Goal: Information Seeking & Learning: Compare options

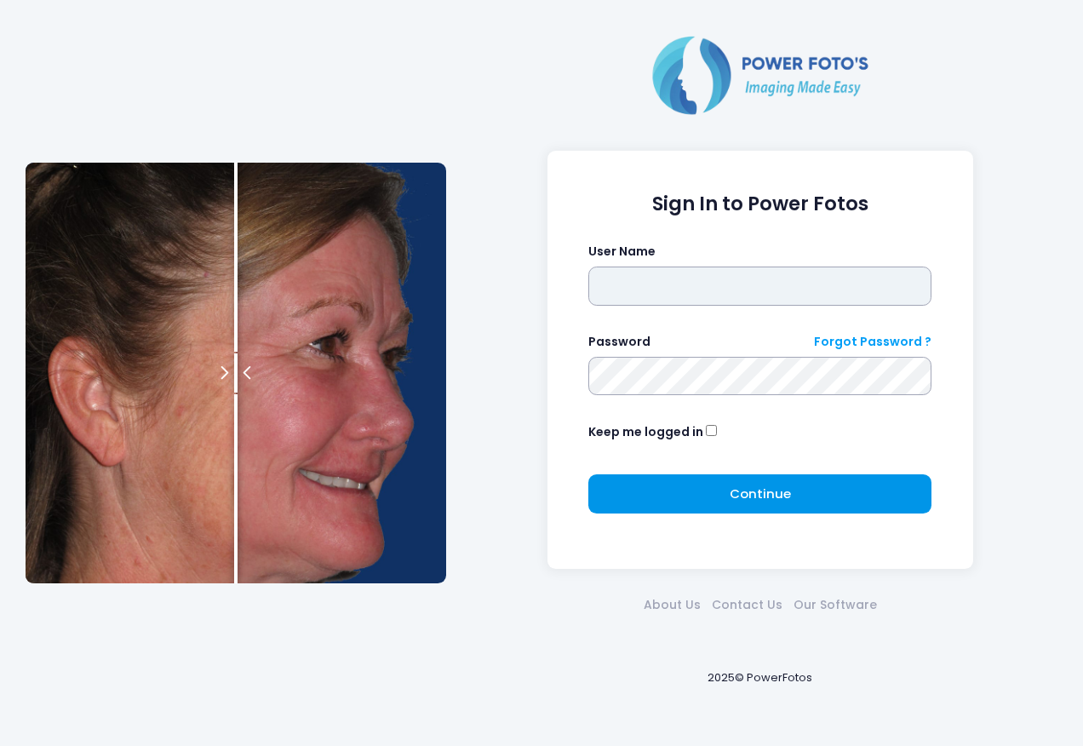
type input "****"
click at [714, 495] on button "Continue Please wait..." at bounding box center [759, 493] width 343 height 39
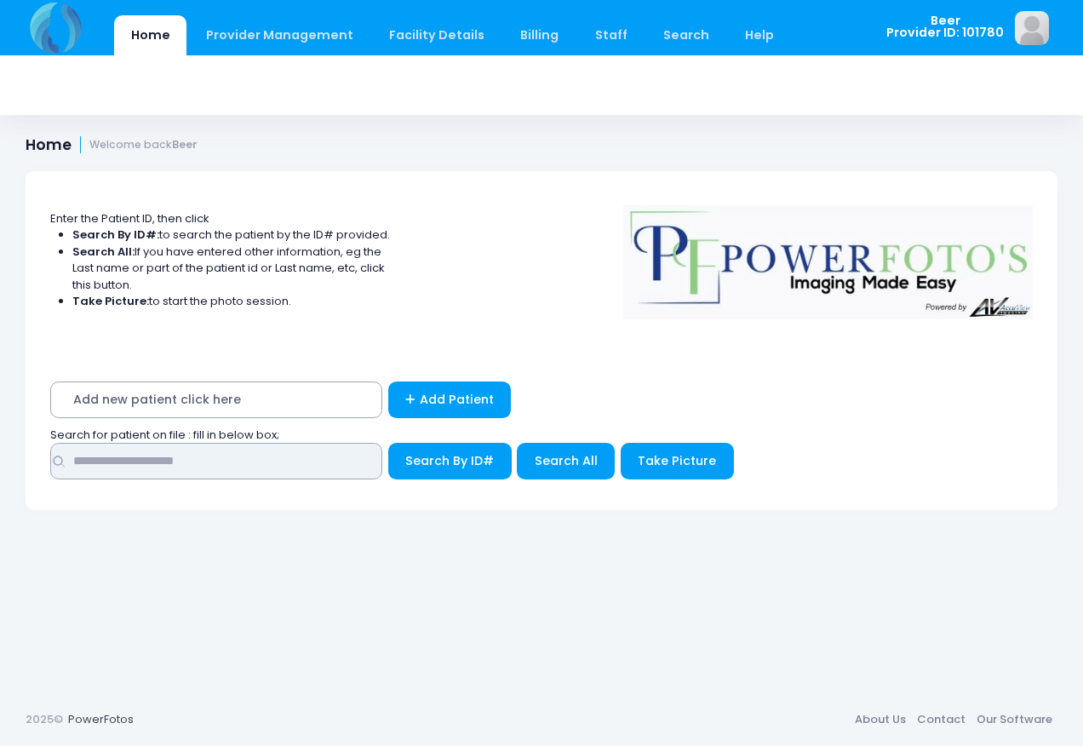
click at [243, 468] on input "text" at bounding box center [216, 461] width 332 height 37
type input "*****"
click at [388, 443] on button "Search By ID#" at bounding box center [449, 461] width 123 height 37
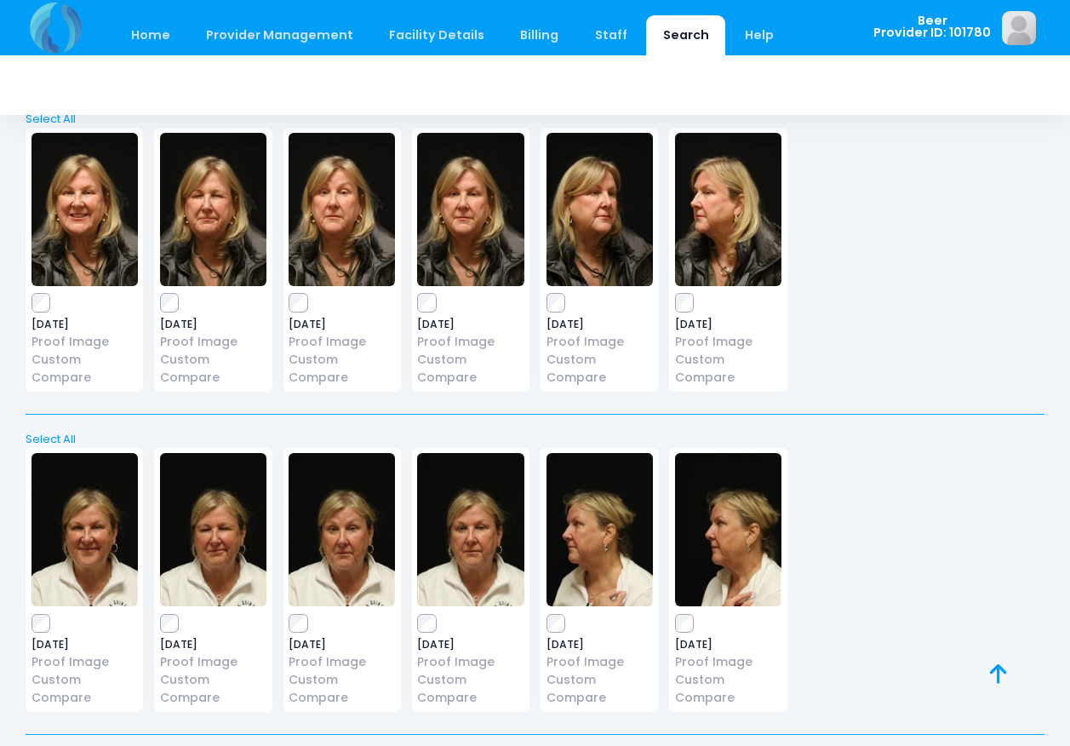
scroll to position [3920, 0]
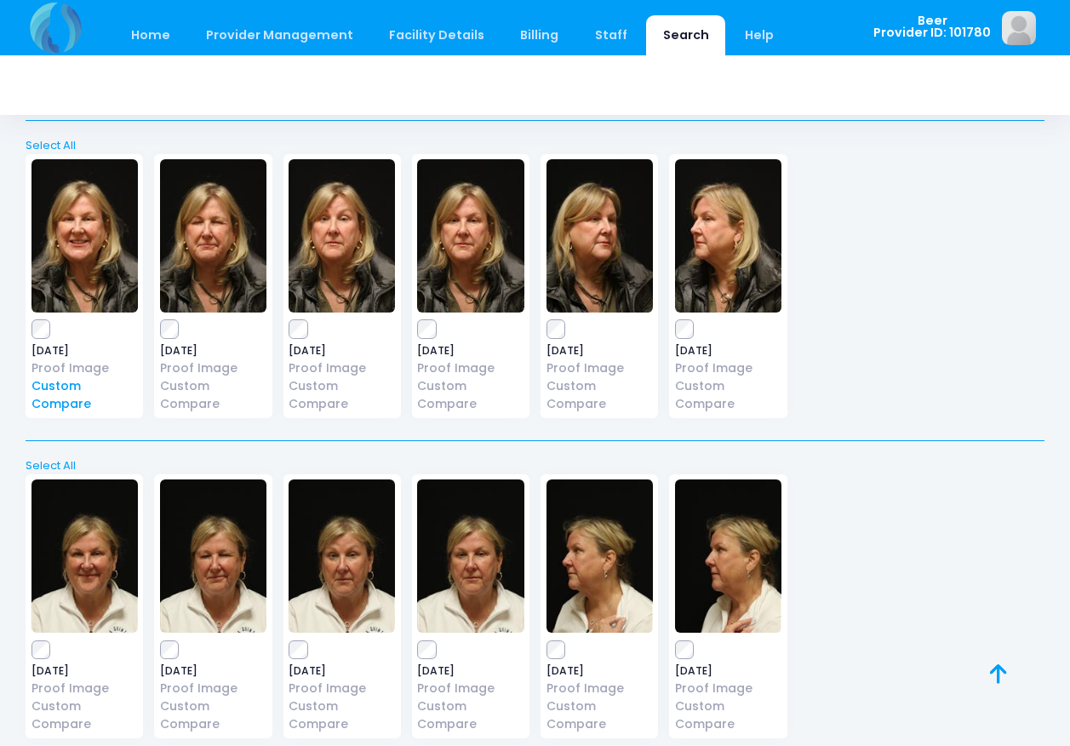
click at [65, 397] on link "Custom Compare" at bounding box center [84, 395] width 106 height 36
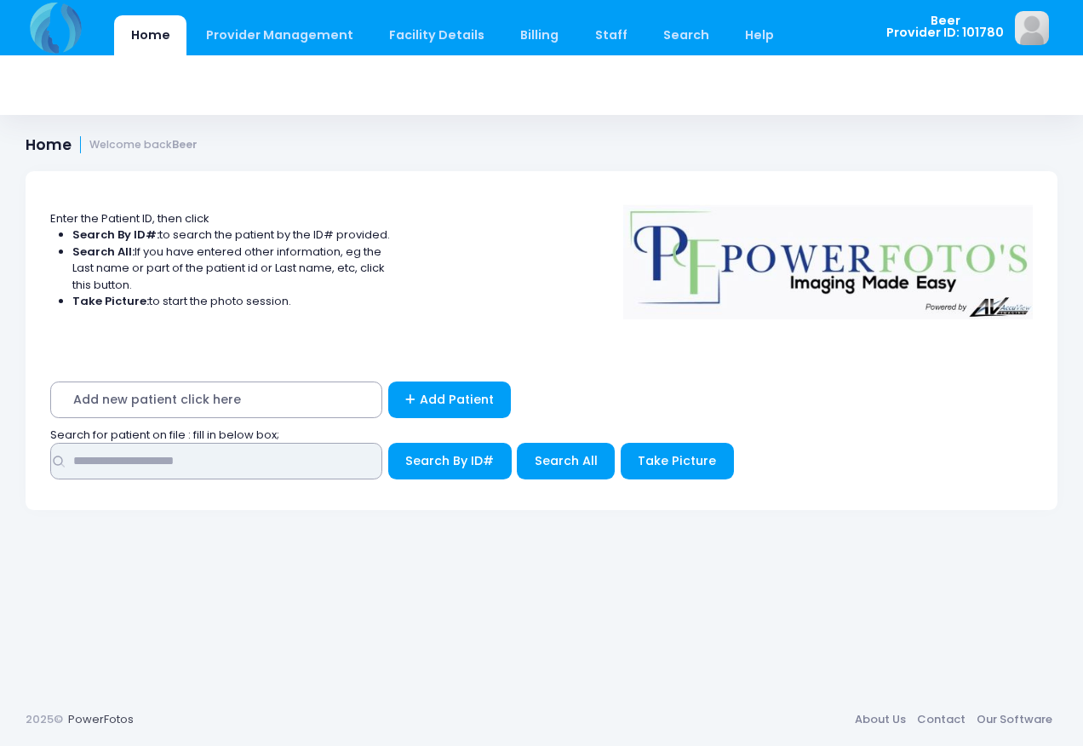
click at [295, 461] on input "text" at bounding box center [216, 461] width 332 height 37
type input "*****"
click at [388, 443] on button "Search By ID#" at bounding box center [449, 461] width 123 height 37
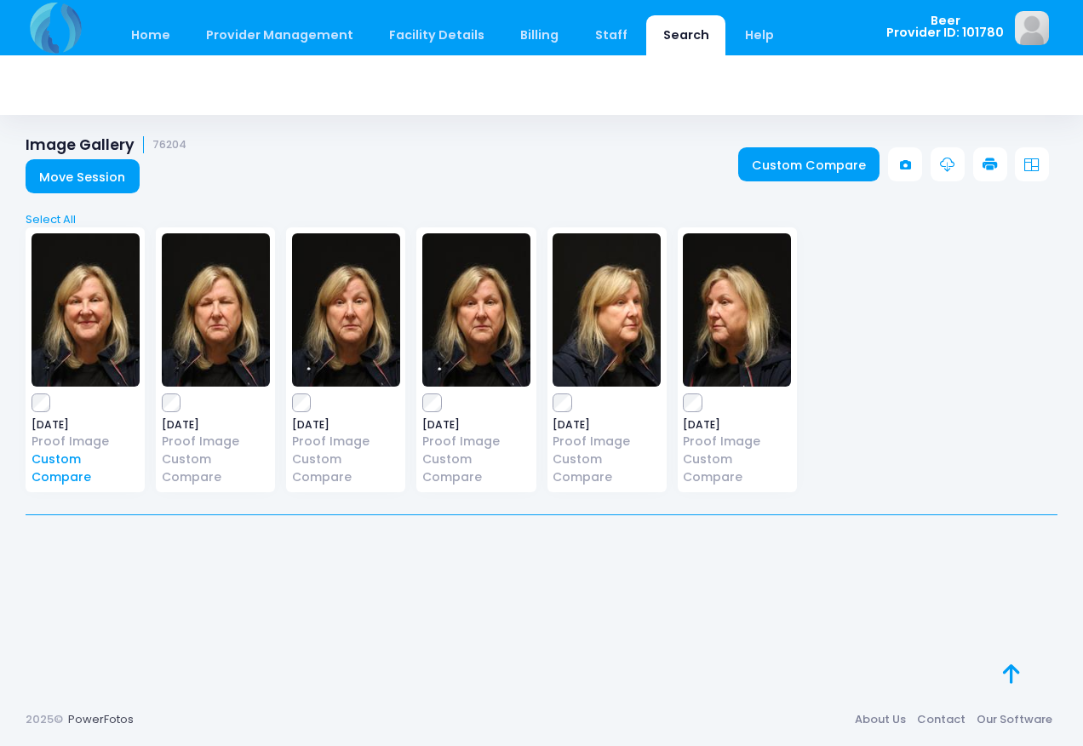
click at [81, 460] on link "Custom Compare" at bounding box center [85, 468] width 108 height 36
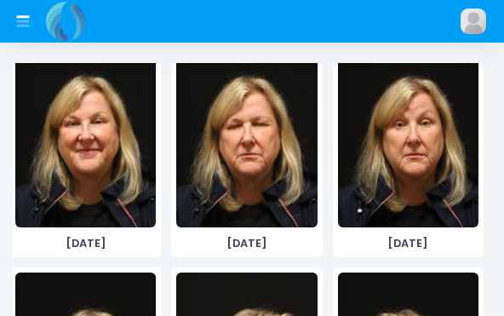
scroll to position [936, 0]
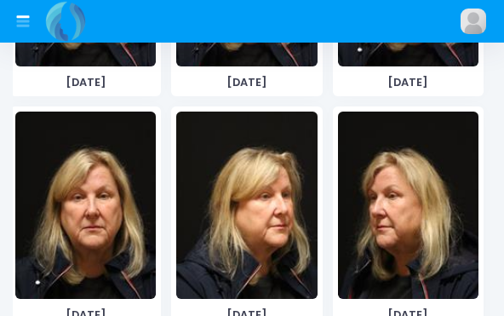
click at [101, 216] on img at bounding box center [85, 205] width 140 height 187
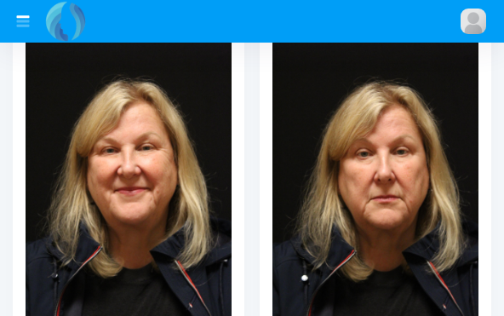
scroll to position [247, 0]
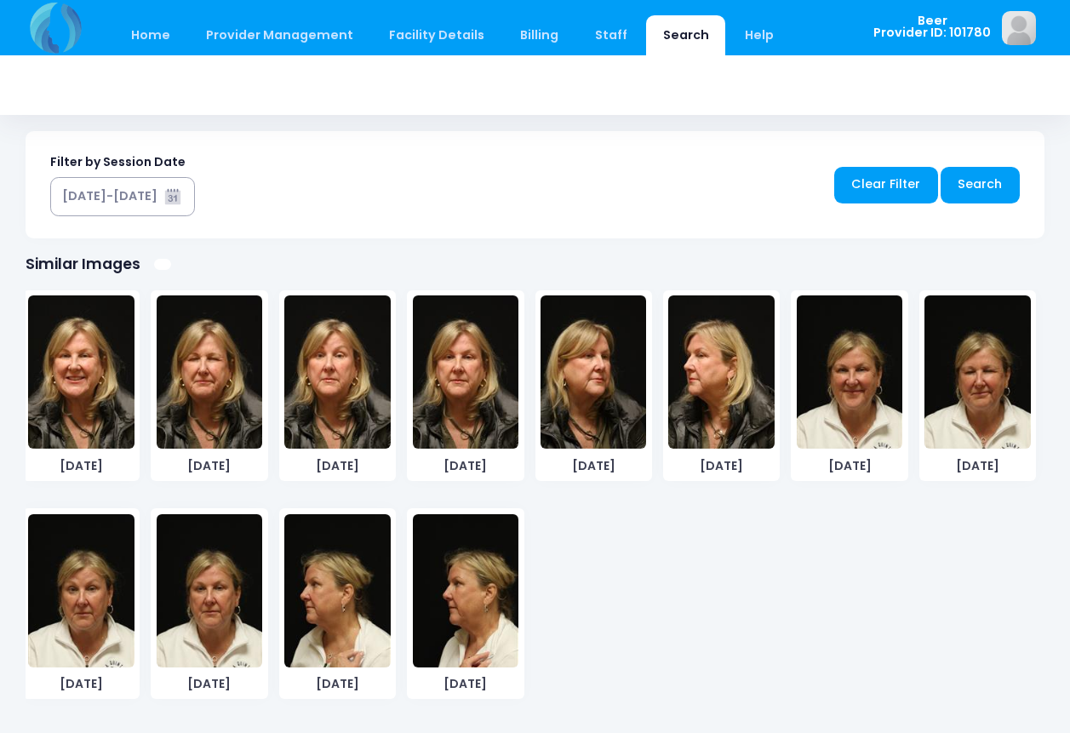
scroll to position [878, 0]
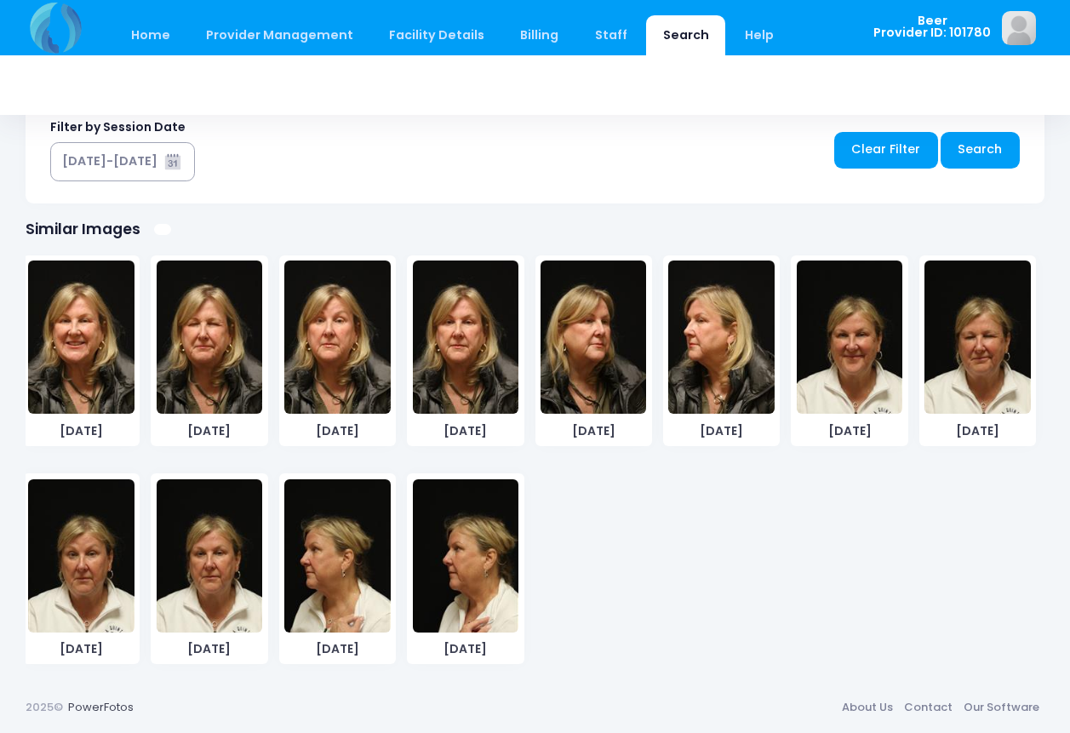
click at [458, 364] on img at bounding box center [466, 337] width 106 height 153
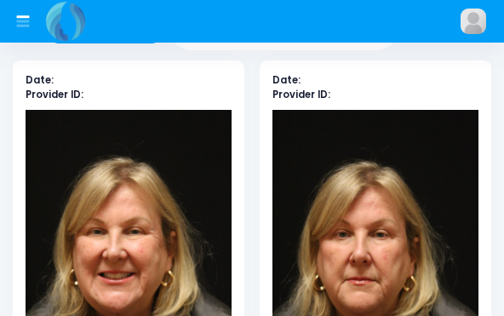
scroll to position [247, 0]
